Goal: Transaction & Acquisition: Purchase product/service

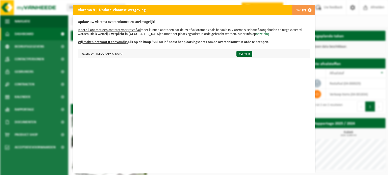
drag, startPoint x: 165, startPoint y: 55, endPoint x: 192, endPoint y: 55, distance: 27.8
click at [165, 55] on td "kozens bv - BELLEGEM" at bounding box center [155, 53] width 154 height 8
click at [236, 55] on link "Vul nu in" at bounding box center [244, 54] width 16 height 6
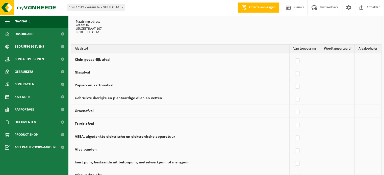
scroll to position [50, 0]
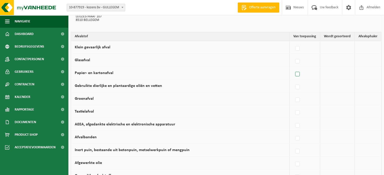
click at [298, 74] on label at bounding box center [297, 75] width 7 height 8
click at [293, 68] on input "Papier- en kartonafval" at bounding box center [293, 68] width 0 height 0
checkbox input "true"
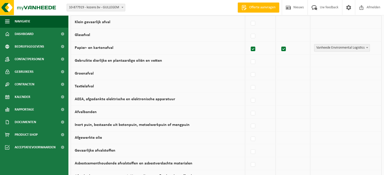
scroll to position [0, 0]
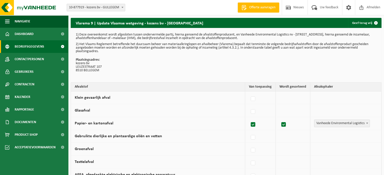
click at [38, 47] on span "Bedrijfsgegevens" at bounding box center [30, 46] width 30 height 13
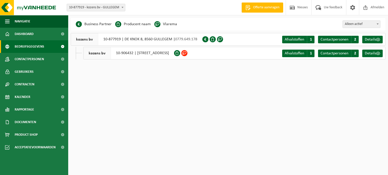
click at [144, 54] on div "kozens bv 10-906432 | LEUZESTRAAT 107, 8510 BELLEGEM" at bounding box center [128, 53] width 91 height 13
click at [115, 53] on div "kozens bv 10-906432 | LEUZESTRAAT 107, 8510 BELLEGEM" at bounding box center [128, 53] width 91 height 13
click at [91, 53] on span "kozens bv" at bounding box center [97, 53] width 27 height 12
click at [377, 55] on span at bounding box center [378, 54] width 4 height 4
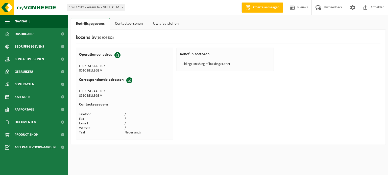
click at [114, 80] on h2 "Correspondentie adressen" at bounding box center [101, 80] width 45 height 5
click at [116, 54] on span at bounding box center [117, 55] width 6 height 6
click at [136, 23] on link "Contactpersonen" at bounding box center [129, 24] width 38 height 12
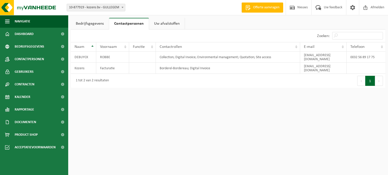
click at [87, 22] on link "Bedrijfsgegevens" at bounding box center [90, 24] width 38 height 12
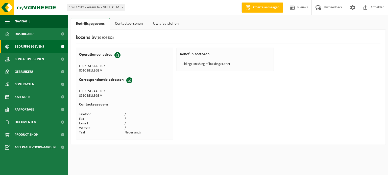
click at [33, 47] on span "Bedrijfsgegevens" at bounding box center [30, 46] width 30 height 13
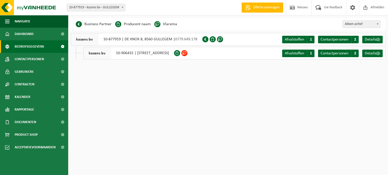
click at [180, 53] on span at bounding box center [177, 53] width 6 height 6
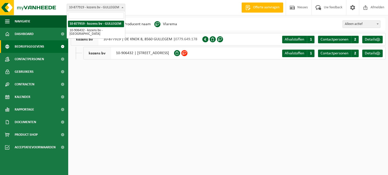
click at [119, 7] on span "10-877919 - kozens bv - GULLEGEM" at bounding box center [96, 7] width 58 height 7
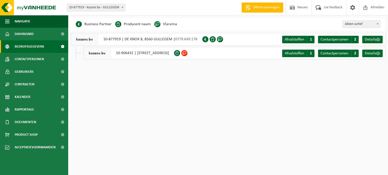
click at [119, 7] on span "10-877919 - kozens bv - GULLEGEM" at bounding box center [96, 7] width 58 height 7
click at [352, 6] on span at bounding box center [353, 7] width 8 height 15
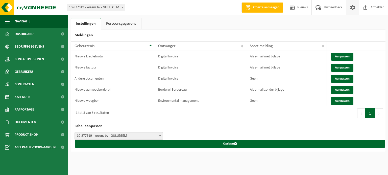
click at [126, 23] on link "Persoonsgegevens" at bounding box center [121, 24] width 40 height 12
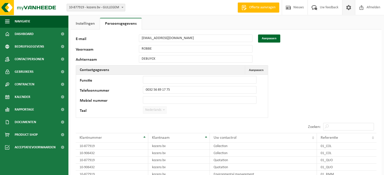
click at [85, 25] on link "Instellingen" at bounding box center [85, 24] width 29 height 12
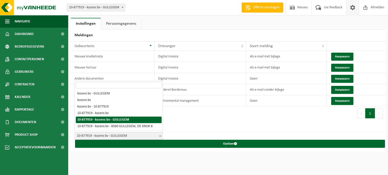
click at [152, 136] on span "10-877919 - kozens bv - GULLEGEM" at bounding box center [119, 136] width 88 height 7
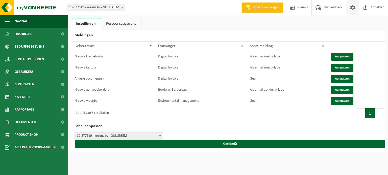
click at [165, 123] on h2 "Label aanpassen" at bounding box center [228, 127] width 315 height 12
click at [38, 47] on span "Bedrijfsgegevens" at bounding box center [30, 46] width 30 height 13
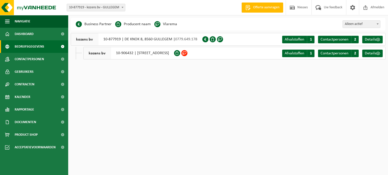
click at [187, 53] on span at bounding box center [184, 53] width 6 height 6
click at [370, 53] on span "Details" at bounding box center [370, 54] width 11 height 4
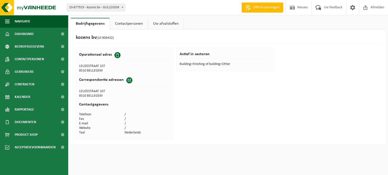
click at [208, 64] on td "Building>Finishing of building>Other" at bounding box center [225, 64] width 91 height 5
click at [136, 128] on td "/" at bounding box center [146, 128] width 45 height 5
click at [129, 86] on th "Correspondentie adressen" at bounding box center [124, 81] width 91 height 15
click at [167, 25] on link "Uw afvalstoffen" at bounding box center [166, 24] width 36 height 12
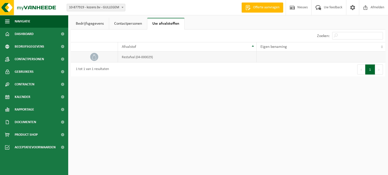
click at [140, 58] on td "restafval (04-000029)" at bounding box center [187, 57] width 139 height 11
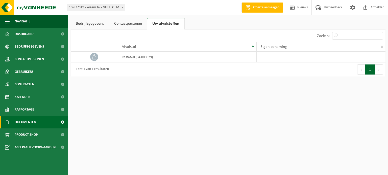
click at [33, 124] on span "Documenten" at bounding box center [25, 122] width 21 height 13
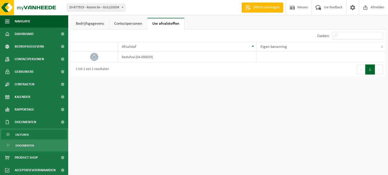
click at [28, 135] on span "Facturen" at bounding box center [21, 135] width 13 height 10
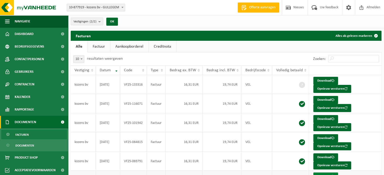
click at [327, 173] on link "Download" at bounding box center [325, 177] width 25 height 8
click at [30, 158] on span "Product Shop" at bounding box center [26, 158] width 23 height 13
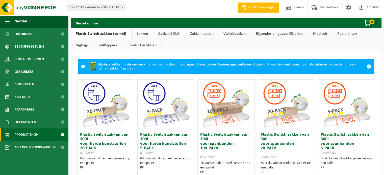
click at [143, 32] on link "Zakken" at bounding box center [142, 34] width 21 height 12
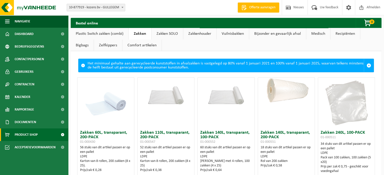
click at [81, 48] on link "Bigbags" at bounding box center [82, 46] width 23 height 12
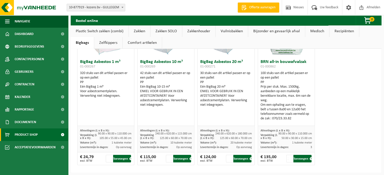
scroll to position [55, 0]
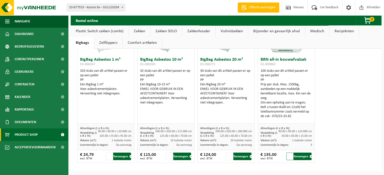
click at [289, 154] on input "2" at bounding box center [289, 157] width 7 height 8
click at [297, 155] on button "Toevoegen" at bounding box center [302, 157] width 18 height 8
type input "1"
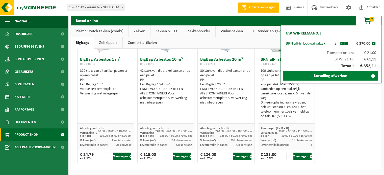
click at [346, 77] on link "Bestelling afwerken" at bounding box center [330, 76] width 95 height 10
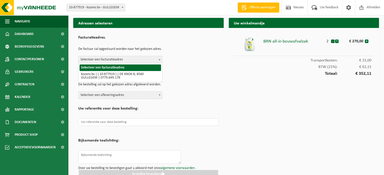
click at [146, 61] on span "Selecteer een facturatieadres" at bounding box center [121, 59] width 84 height 7
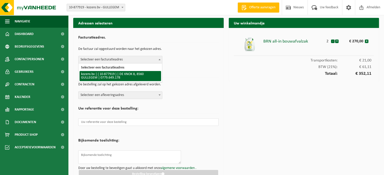
select select "108260"
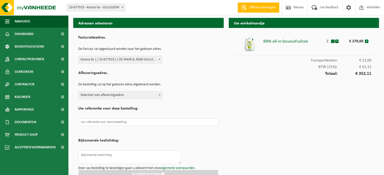
click at [143, 96] on span "Selecteer een afleveringsadres" at bounding box center [121, 95] width 84 height 7
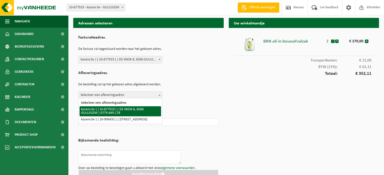
select select "108260"
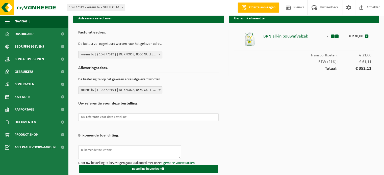
scroll to position [10, 0]
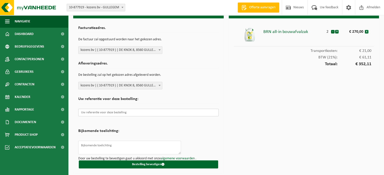
click at [139, 113] on input "text" at bounding box center [148, 113] width 140 height 8
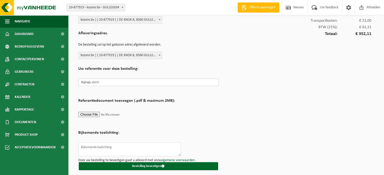
scroll to position [41, 0]
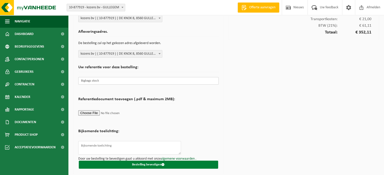
type input "Bigbags stock"
click at [156, 164] on button "Bestelling bevestigen" at bounding box center [148, 165] width 139 height 8
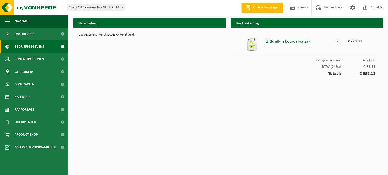
click at [33, 47] on span "Bedrijfsgegevens" at bounding box center [30, 46] width 30 height 13
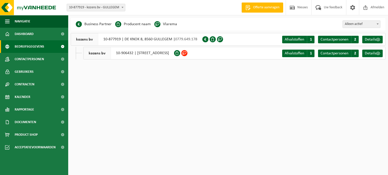
click at [133, 52] on div "kozens bv 10-906432 | LEUZESTRAAT 107, 8510 BELLEGEM" at bounding box center [128, 53] width 91 height 13
click at [134, 53] on div "kozens bv 10-906432 | LEUZESTRAAT 107, 8510 BELLEGEM" at bounding box center [128, 53] width 91 height 13
click at [365, 26] on span "Alleen actief" at bounding box center [361, 24] width 37 height 7
click at [369, 6] on span "Afmelden" at bounding box center [377, 7] width 16 height 15
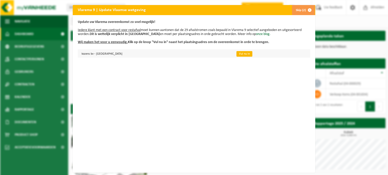
click at [236, 54] on link "Vul nu in" at bounding box center [244, 54] width 16 height 6
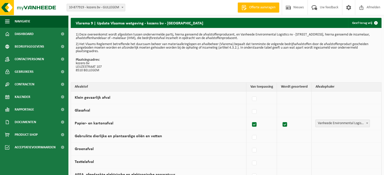
click at [256, 125] on label at bounding box center [254, 125] width 7 height 8
click at [250, 119] on input "Papier- en kartonafval" at bounding box center [250, 118] width 0 height 0
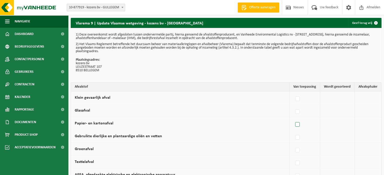
click at [299, 123] on label at bounding box center [297, 125] width 7 height 8
click at [293, 119] on input "Papier- en kartonafval" at bounding box center [293, 118] width 0 height 0
checkbox input "true"
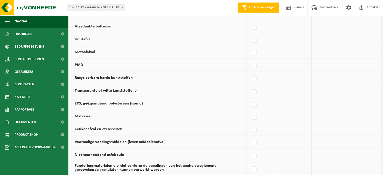
scroll to position [252, 0]
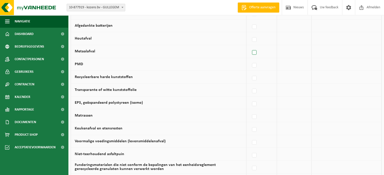
click at [256, 52] on label at bounding box center [254, 53] width 7 height 8
click at [250, 46] on input "Metaalafval" at bounding box center [250, 46] width 0 height 0
checkbox input "true"
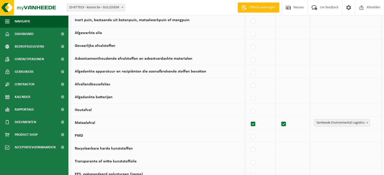
scroll to position [177, 0]
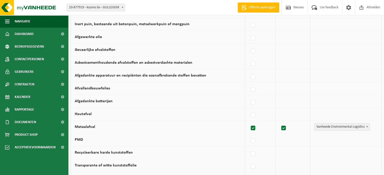
click at [362, 127] on span "Vanheede Environmental Logistics" at bounding box center [341, 127] width 55 height 7
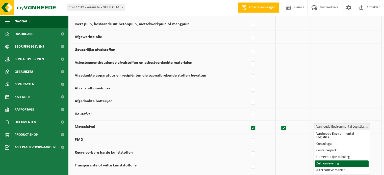
select select "Zelf aanlevering"
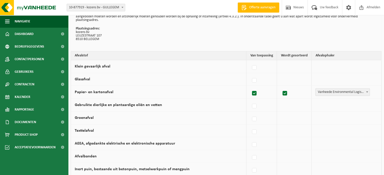
scroll to position [25, 0]
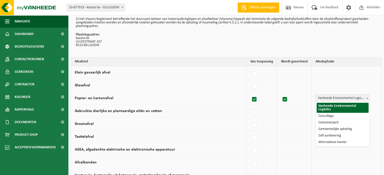
click at [336, 99] on span "Vanheede Environmental Logistics" at bounding box center [343, 98] width 54 height 7
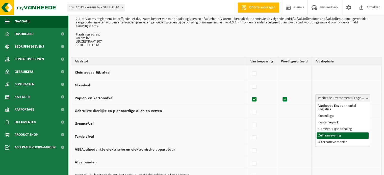
select select "Zelf aanlevering"
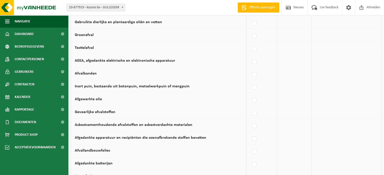
scroll to position [126, 0]
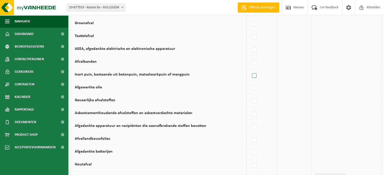
click at [256, 77] on label at bounding box center [254, 76] width 7 height 8
click at [250, 70] on input "Inert puin, bestaande uit betonpuin, metselwerkpuin of mengpuin" at bounding box center [250, 69] width 0 height 0
checkbox input "true"
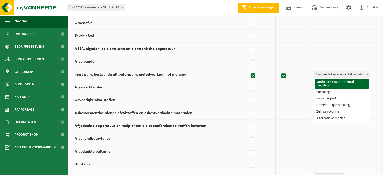
click at [368, 76] on span at bounding box center [367, 74] width 5 height 7
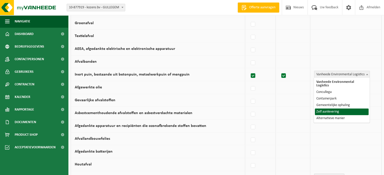
select select "Zelf aanlevering"
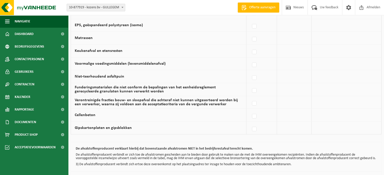
scroll to position [353, 0]
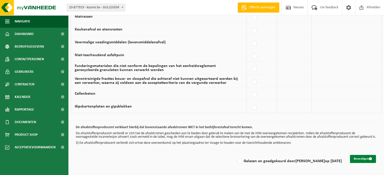
click at [359, 160] on button "Bevestigen" at bounding box center [363, 159] width 26 height 8
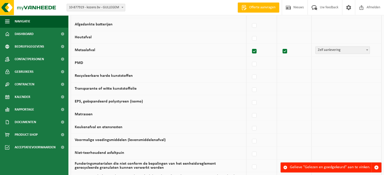
scroll to position [353, 0]
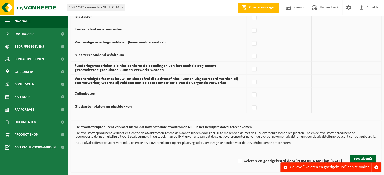
click at [238, 162] on label "Gelezen en goedgekeurd door [PERSON_NAME] op [DATE]" at bounding box center [289, 162] width 105 height 8
click at [236, 155] on input "Gelezen en goedgekeurd door [PERSON_NAME] op [DATE]" at bounding box center [236, 155] width 0 height 0
checkbox input "true"
click at [368, 158] on button "Bevestigen" at bounding box center [363, 159] width 26 height 8
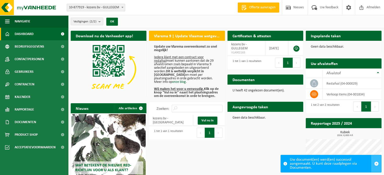
click at [377, 163] on span "button" at bounding box center [376, 164] width 5 height 5
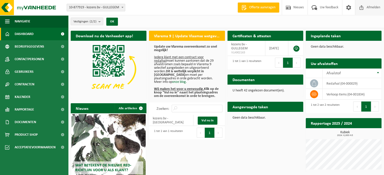
click at [366, 4] on span "Afmelden" at bounding box center [373, 7] width 16 height 15
